Goal: Information Seeking & Learning: Learn about a topic

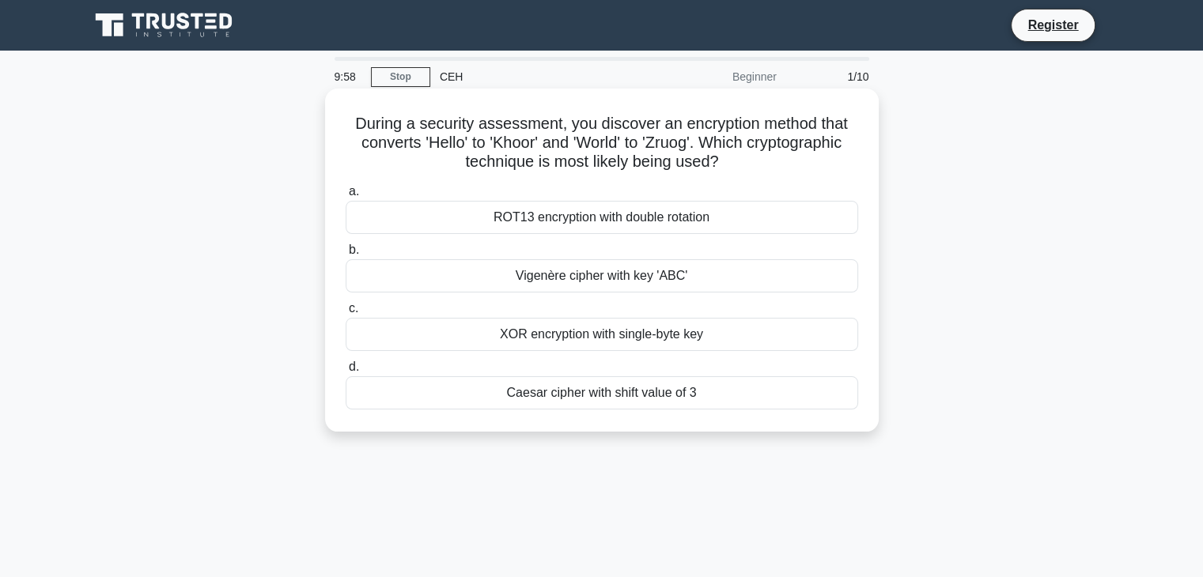
click at [601, 225] on div "ROT13 encryption with double rotation" at bounding box center [602, 217] width 513 height 33
click at [346, 197] on input "a. ROT13 encryption with double rotation" at bounding box center [346, 192] width 0 height 10
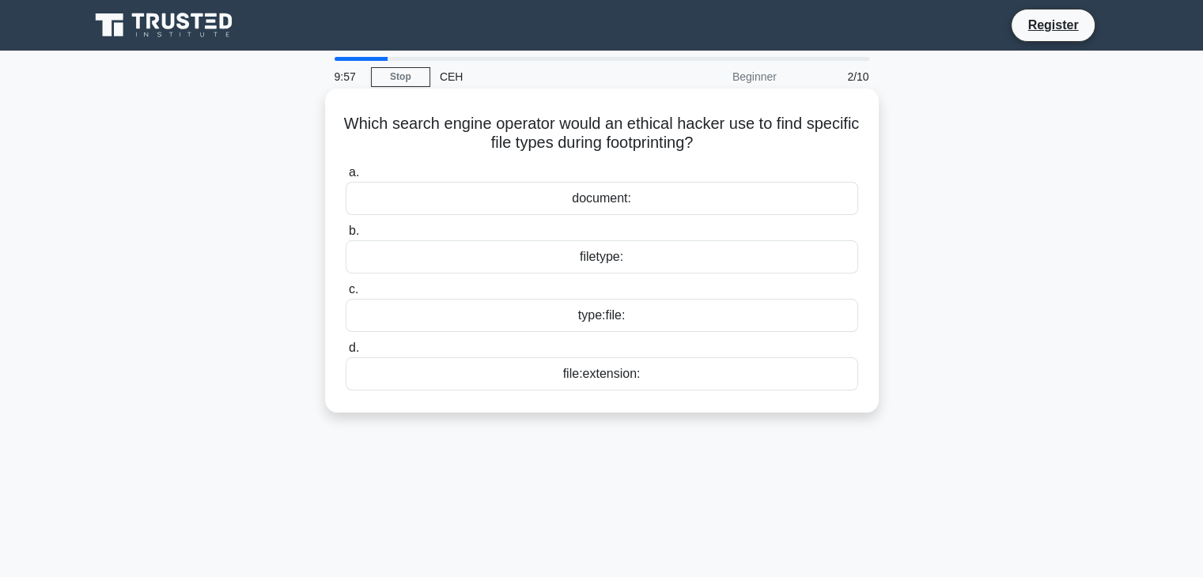
click at [592, 267] on div "filetype:" at bounding box center [602, 256] width 513 height 33
click at [346, 236] on input "b. filetype:" at bounding box center [346, 231] width 0 height 10
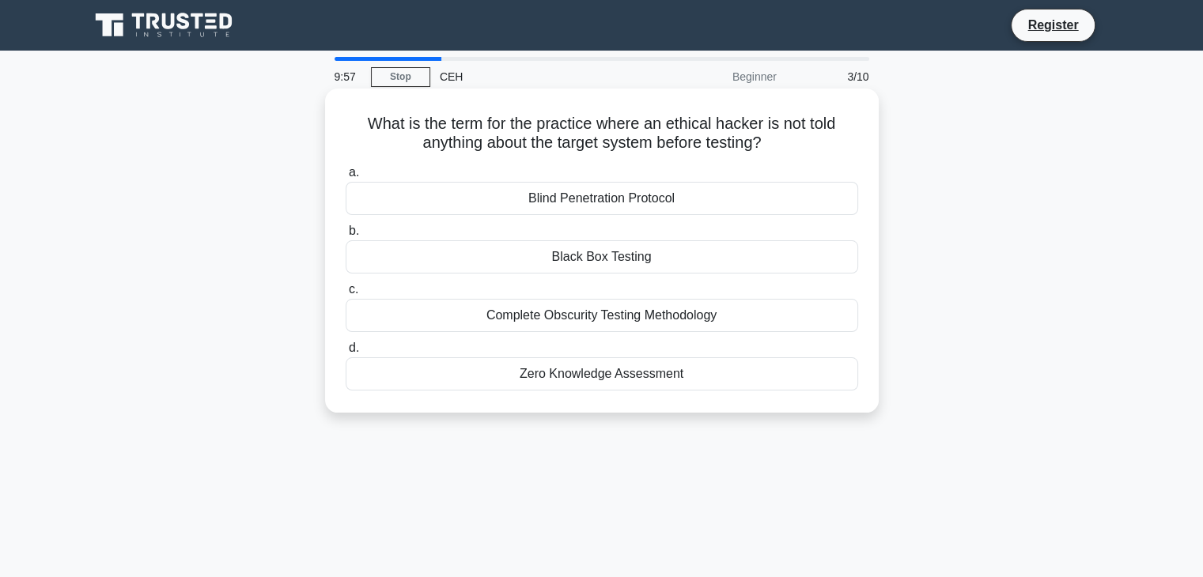
click at [581, 201] on div "Blind Penetration Protocol" at bounding box center [602, 198] width 513 height 33
click at [346, 178] on input "a. Blind Penetration Protocol" at bounding box center [346, 173] width 0 height 10
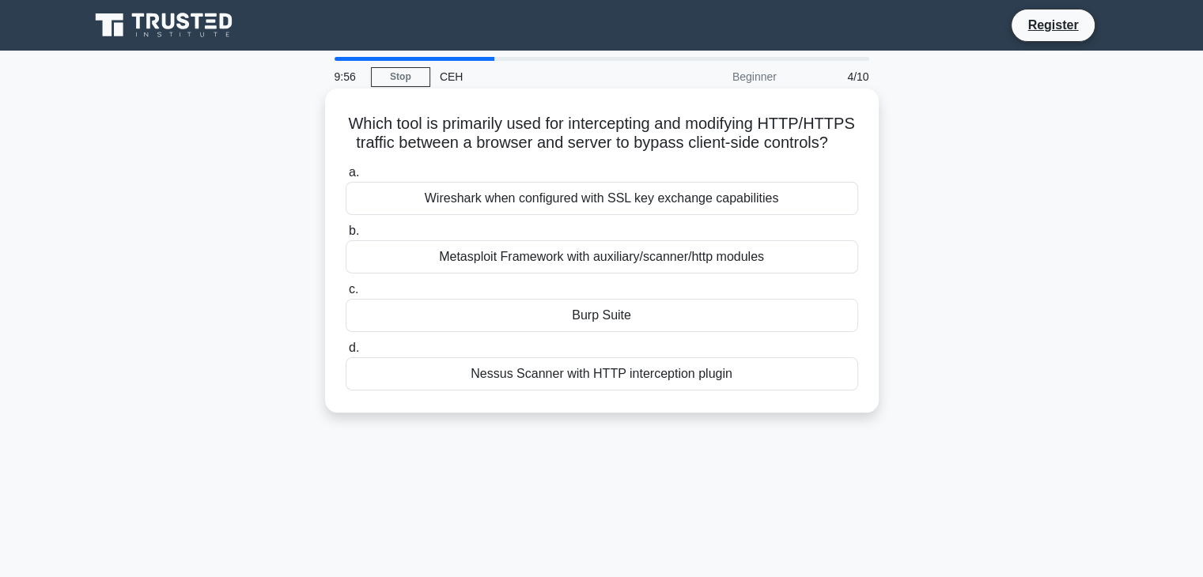
click at [606, 273] on div "Metasploit Framework with auxiliary/scanner/http modules" at bounding box center [602, 256] width 513 height 33
click at [346, 236] on input "b. Metasploit Framework with auxiliary/scanner/http modules" at bounding box center [346, 231] width 0 height 10
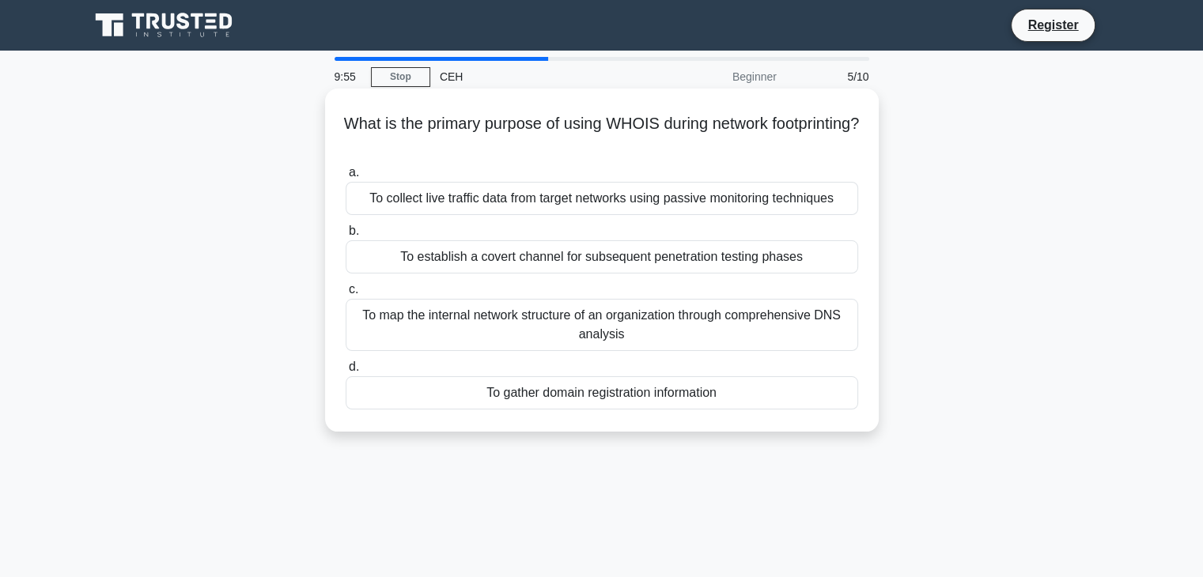
click at [590, 187] on div "To collect live traffic data from target networks using passive monitoring tech…" at bounding box center [602, 198] width 513 height 33
click at [346, 178] on input "a. To collect live traffic data from target networks using passive monitoring t…" at bounding box center [346, 173] width 0 height 10
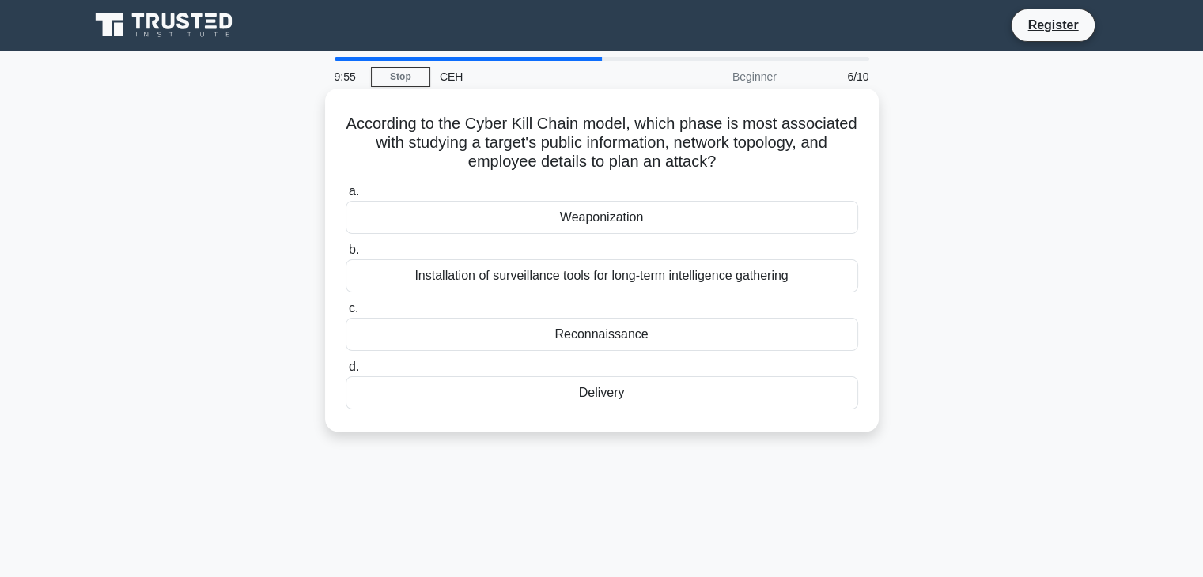
click at [609, 260] on div "Installation of surveillance tools for long-term intelligence gathering" at bounding box center [602, 275] width 513 height 33
click at [346, 255] on input "b. Installation of surveillance tools for long-term intelligence gathering" at bounding box center [346, 250] width 0 height 10
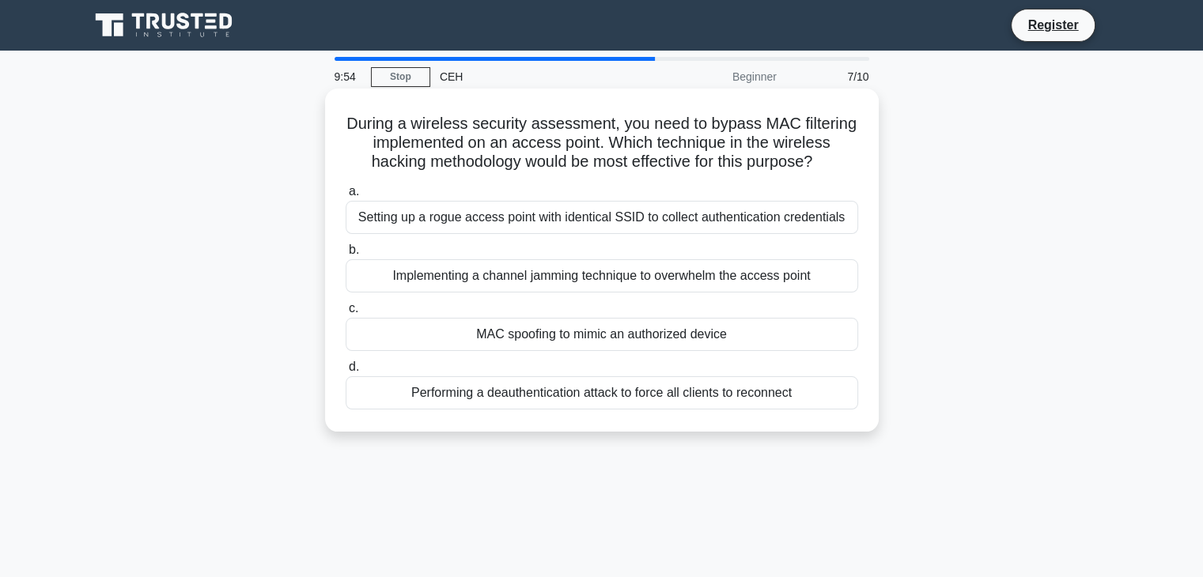
click at [602, 222] on div "Setting up a rogue access point with identical SSID to collect authentication c…" at bounding box center [602, 217] width 513 height 33
click at [346, 197] on input "a. Setting up a rogue access point with identical SSID to collect authenticatio…" at bounding box center [346, 192] width 0 height 10
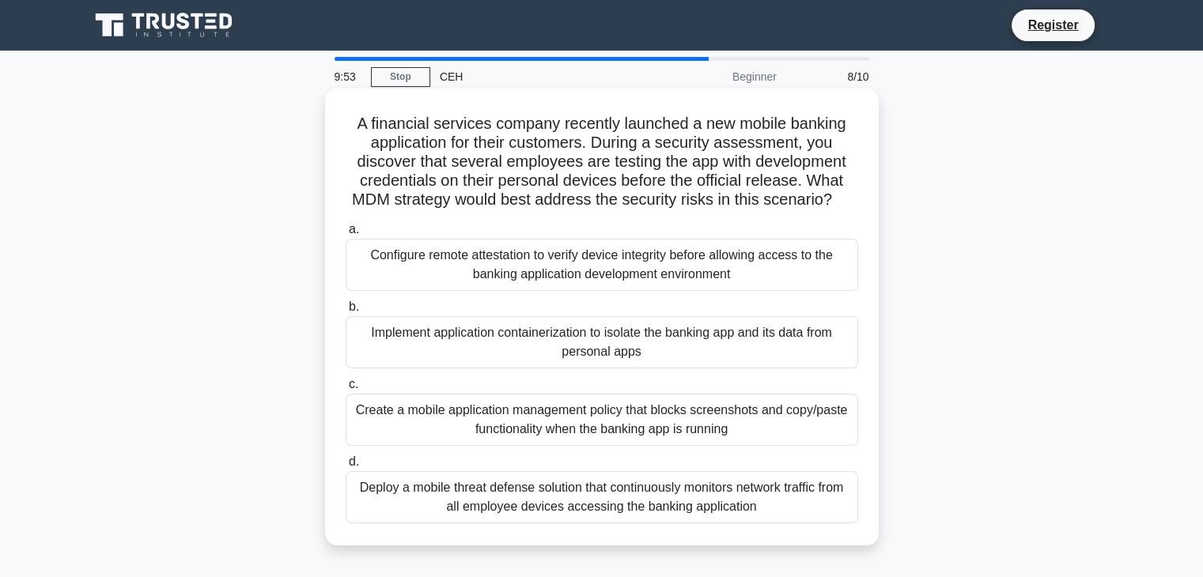
click at [611, 260] on div "Configure remote attestation to verify device integrity before allowing access …" at bounding box center [602, 265] width 513 height 52
click at [346, 235] on input "a. Configure remote attestation to verify device integrity before allowing acce…" at bounding box center [346, 230] width 0 height 10
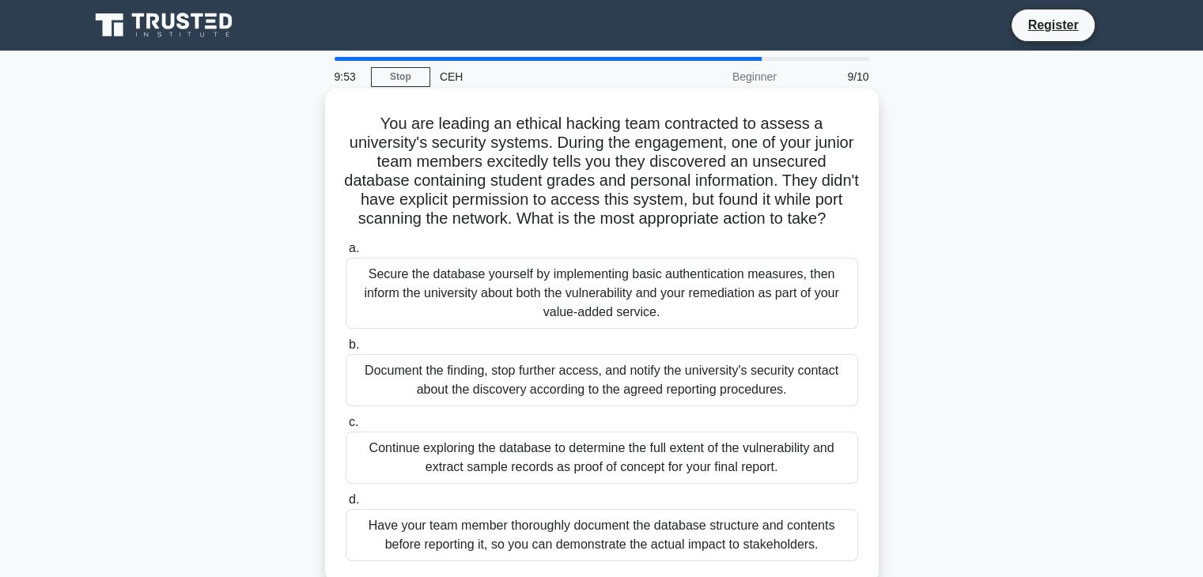
click at [604, 300] on div "Secure the database yourself by implementing basic authentication measures, the…" at bounding box center [602, 293] width 513 height 71
click at [346, 254] on input "a. Secure the database yourself by implementing basic authentication measures, …" at bounding box center [346, 249] width 0 height 10
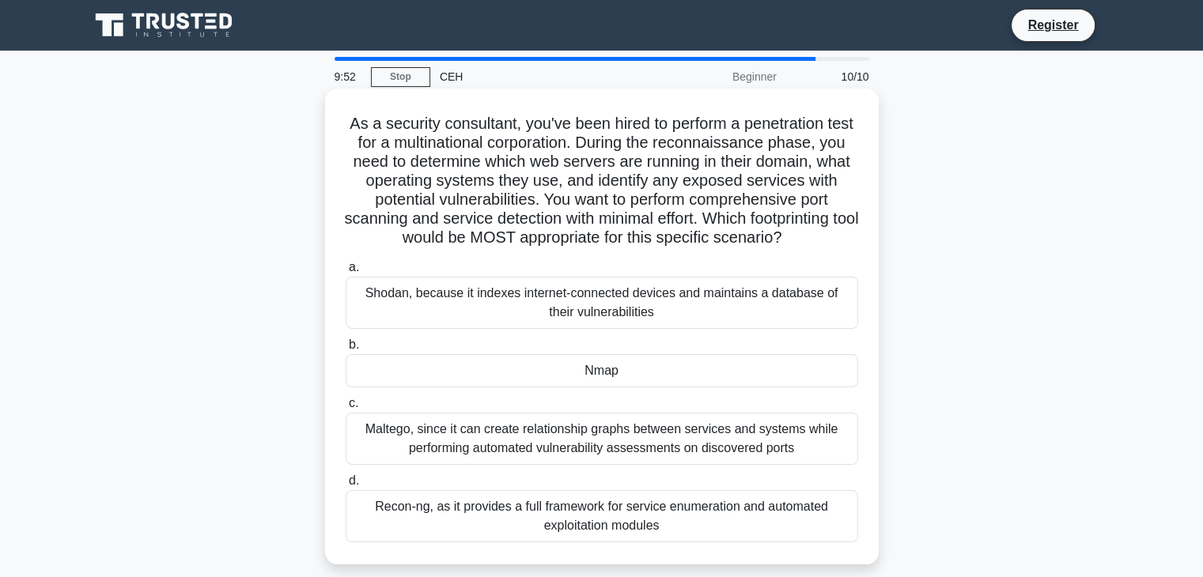
click at [606, 373] on div "Nmap" at bounding box center [602, 370] width 513 height 33
click at [346, 350] on input "b. Nmap" at bounding box center [346, 345] width 0 height 10
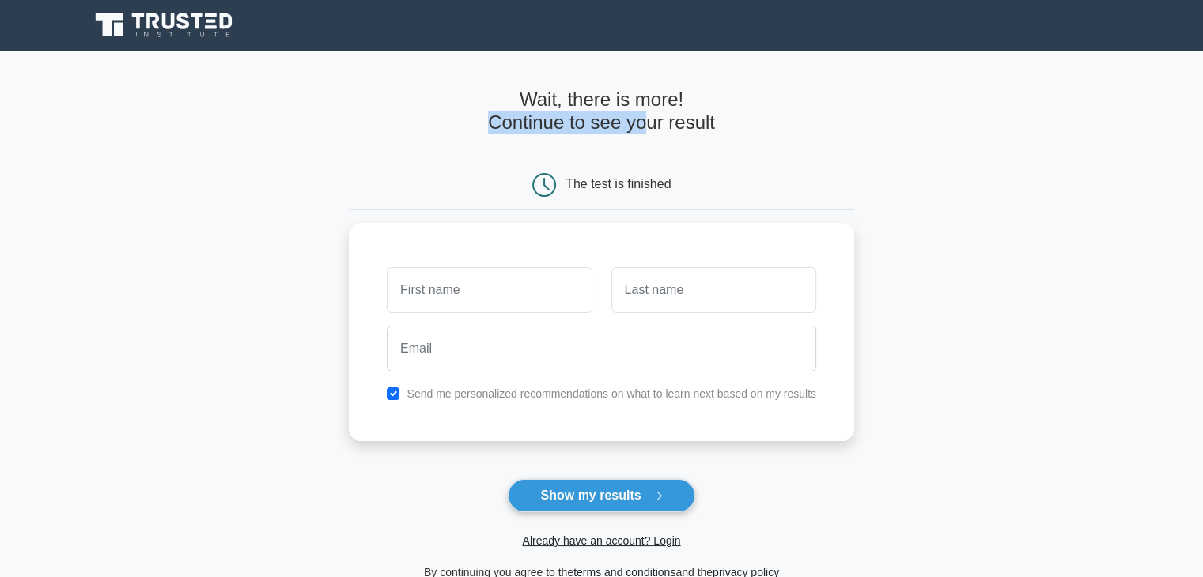
drag, startPoint x: 477, startPoint y: 135, endPoint x: 660, endPoint y: 136, distance: 183.5
click at [654, 136] on div "Wait, there is more! Continue to see your result" at bounding box center [601, 118] width 505 height 59
click at [661, 136] on div "Wait, there is more! Continue to see your result" at bounding box center [601, 118] width 505 height 59
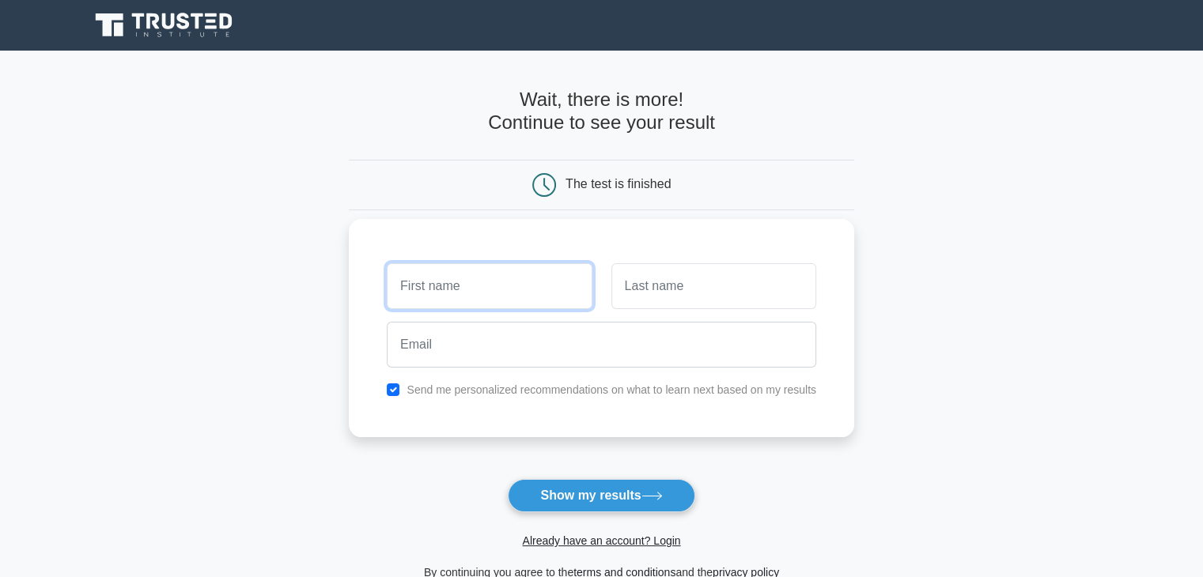
drag, startPoint x: 495, startPoint y: 292, endPoint x: 516, endPoint y: 292, distance: 20.6
click at [495, 292] on input "text" at bounding box center [489, 286] width 205 height 46
drag, startPoint x: 656, startPoint y: 286, endPoint x: 626, endPoint y: 329, distance: 52.9
click at [657, 288] on input "text" at bounding box center [713, 286] width 205 height 46
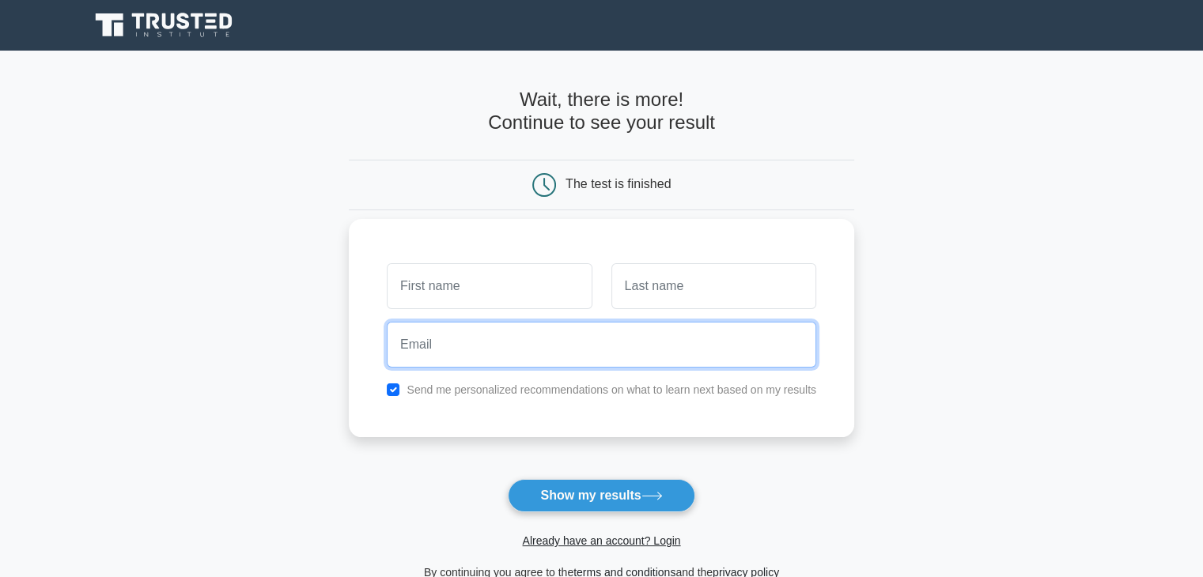
click at [595, 358] on input "email" at bounding box center [601, 345] width 429 height 46
